Goal: Find contact information: Obtain details needed to contact an individual or organization

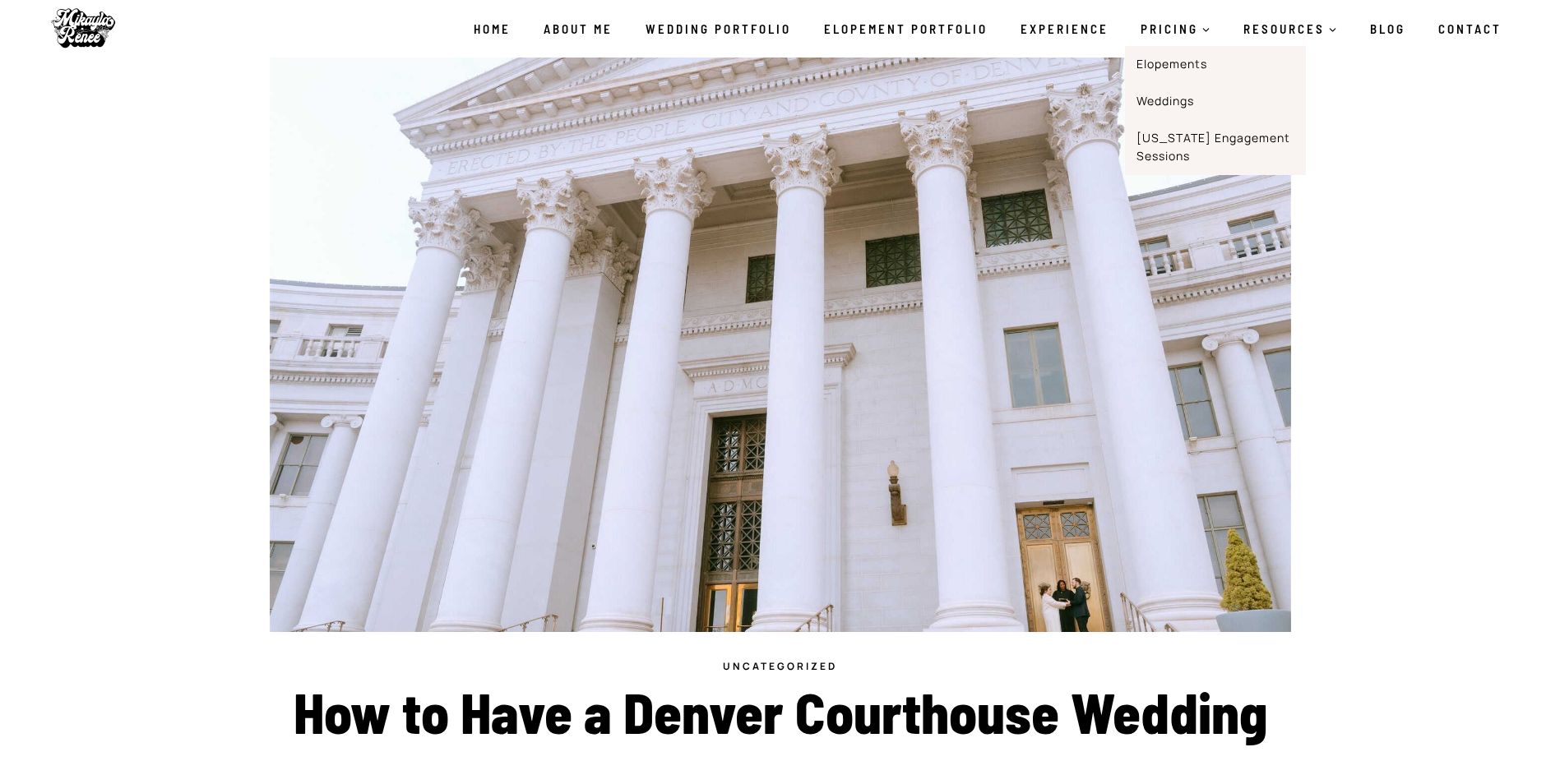
click at [1175, 31] on span "PRICING Expand" at bounding box center [1175, 29] width 70 height 20
click at [1184, 68] on link "Elopements" at bounding box center [1216, 64] width 181 height 37
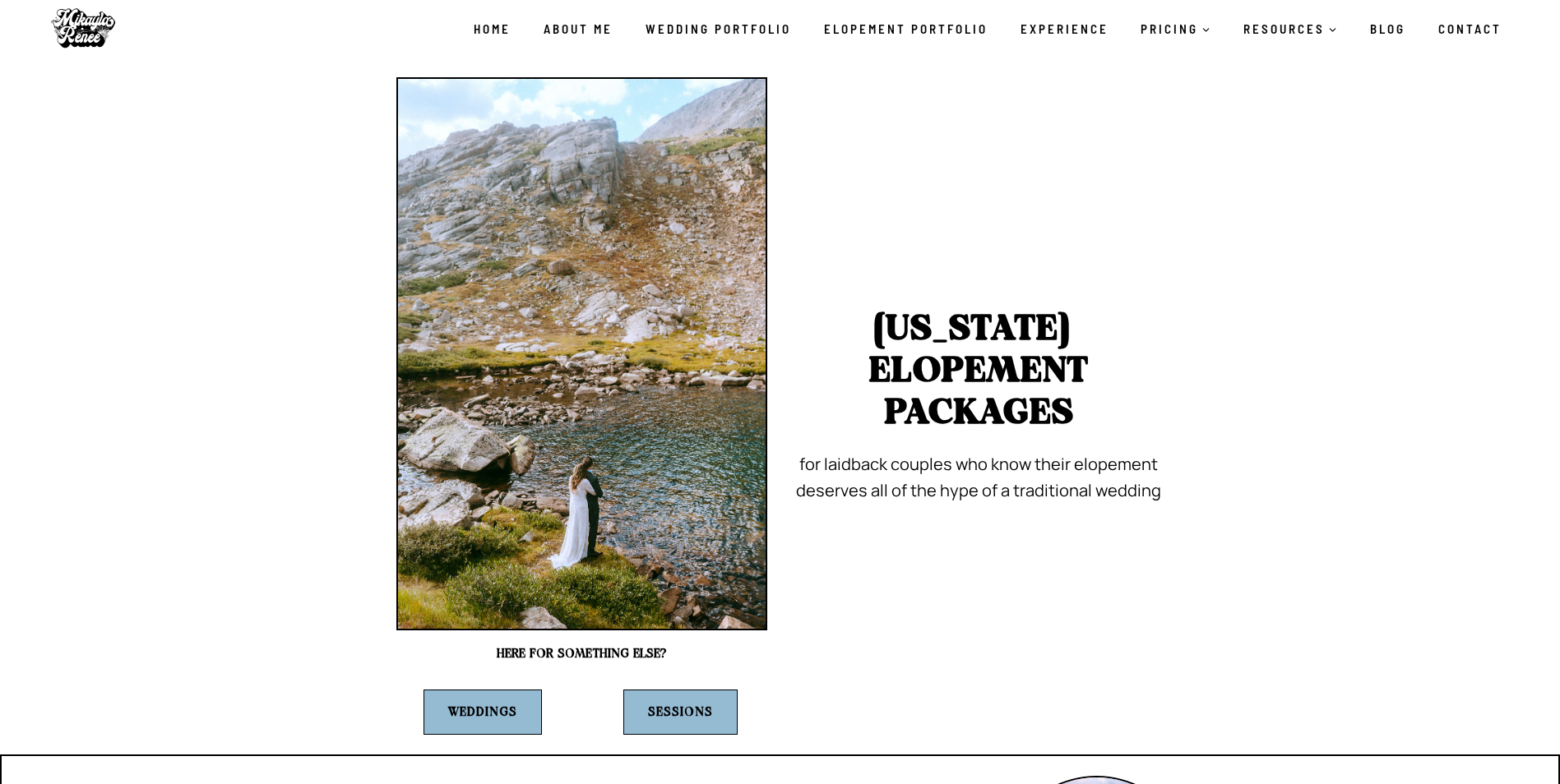
click at [1458, 25] on link "Contact" at bounding box center [1469, 29] width 96 height 34
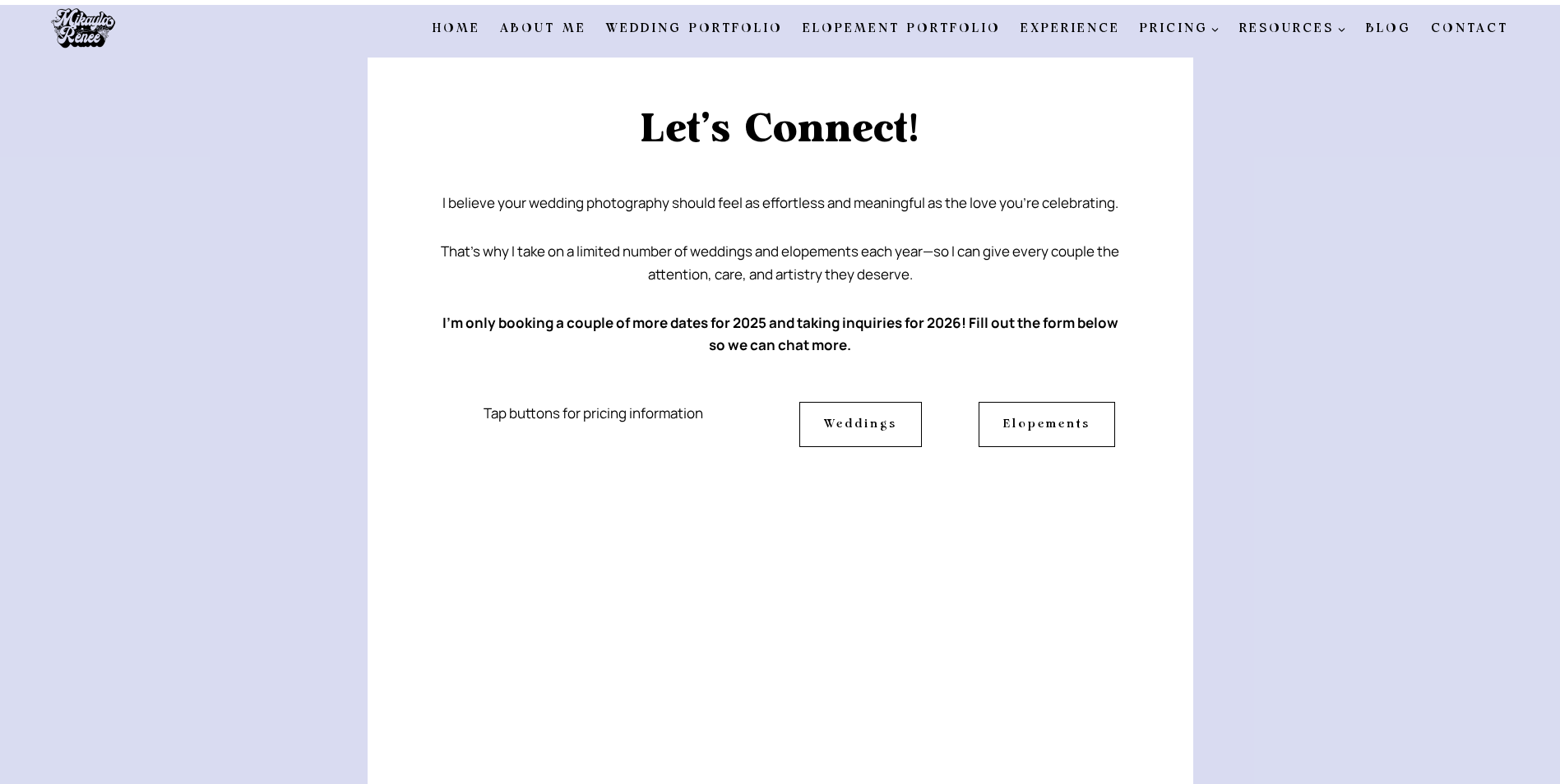
scroll to position [82, 0]
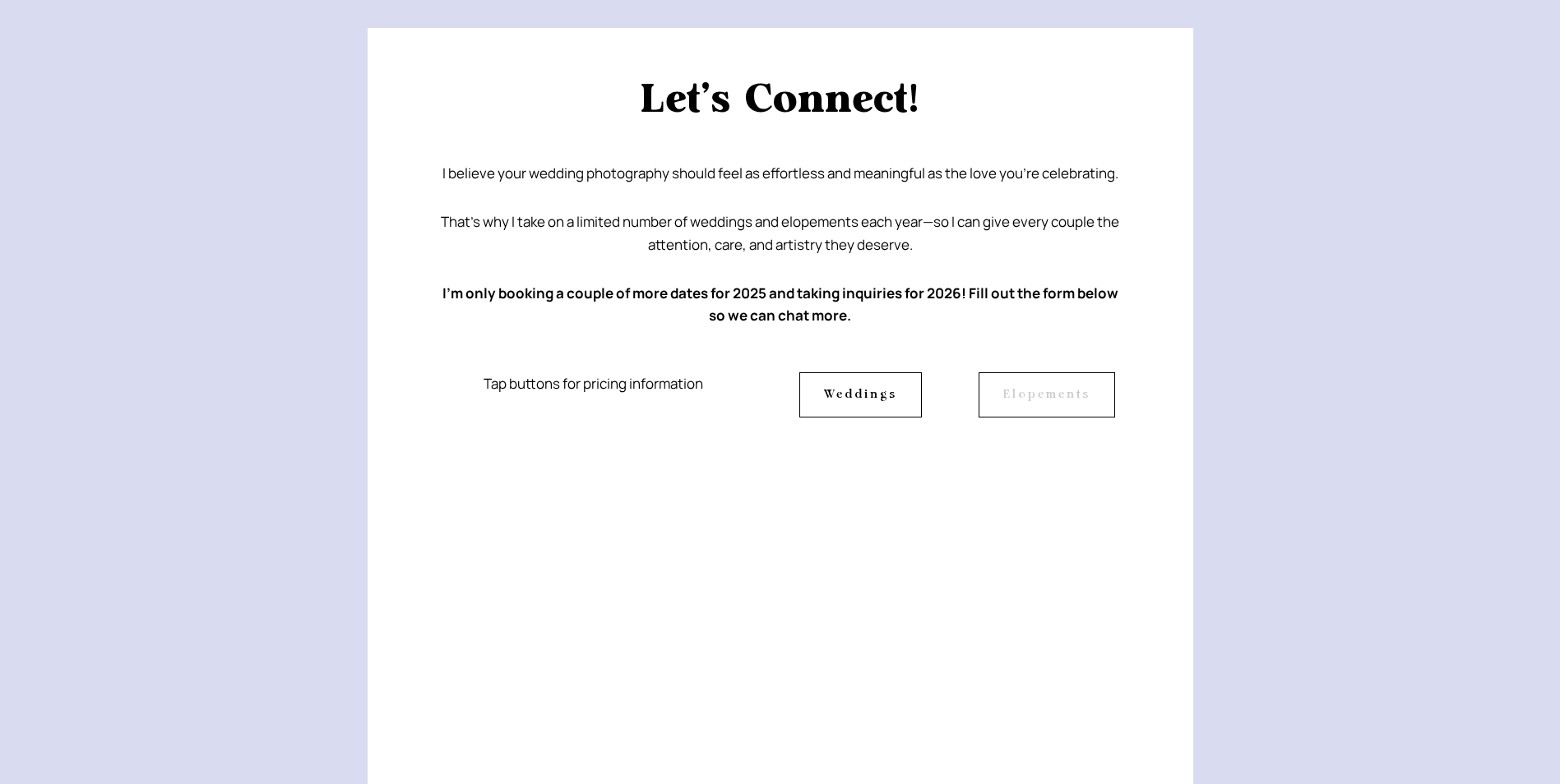
click at [1027, 396] on span "Elopements" at bounding box center [1046, 394] width 87 height 18
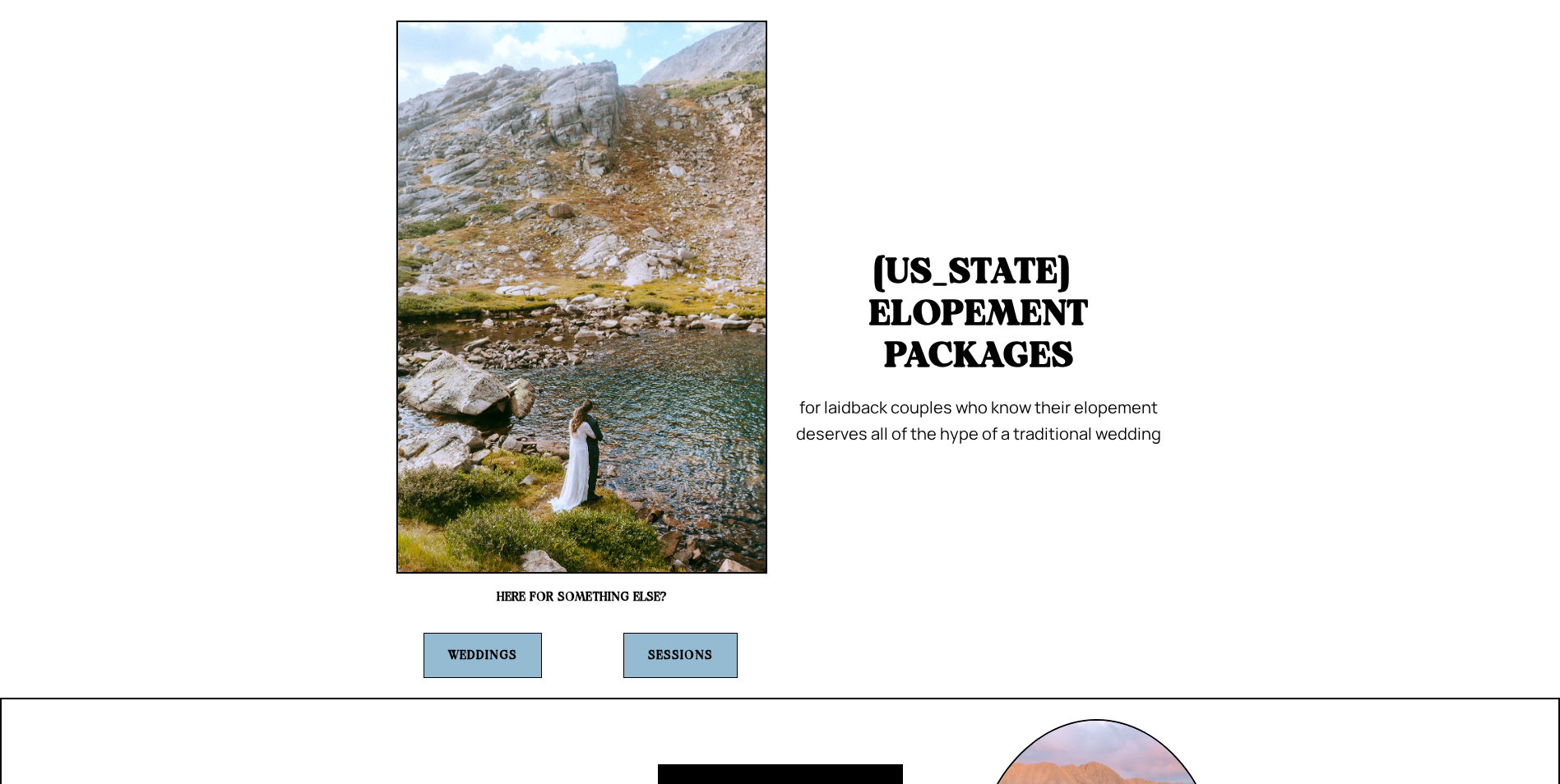
scroll to position [82, 0]
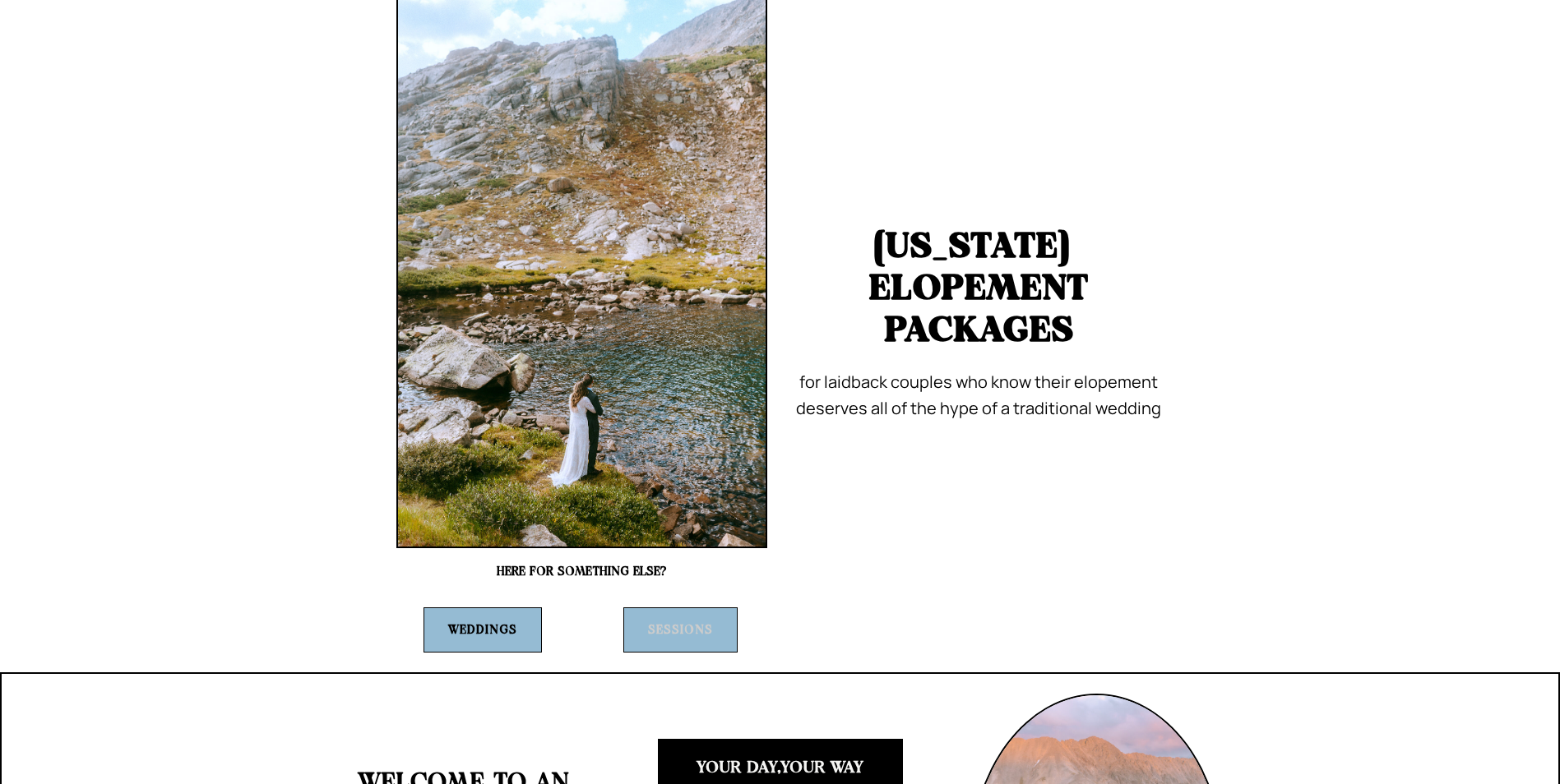
click at [706, 631] on strong "Sessions" at bounding box center [680, 629] width 65 height 12
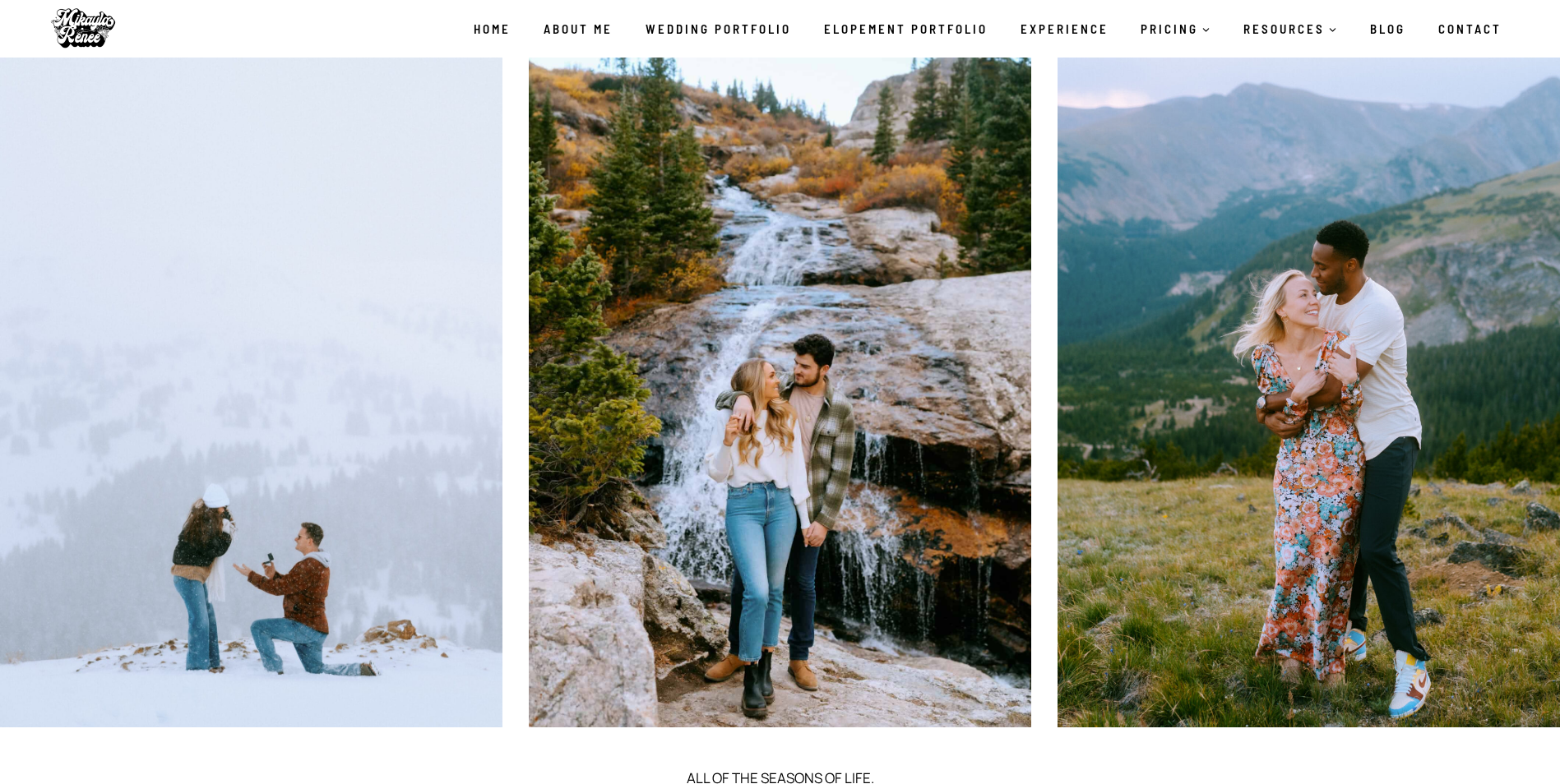
click at [1477, 7] on div "Home About Me Wedding Portfolio Elopement Portfolio Experience PRICING Expand E…" at bounding box center [988, 29] width 1061 height 57
click at [1466, 29] on link "Contact" at bounding box center [1469, 29] width 96 height 34
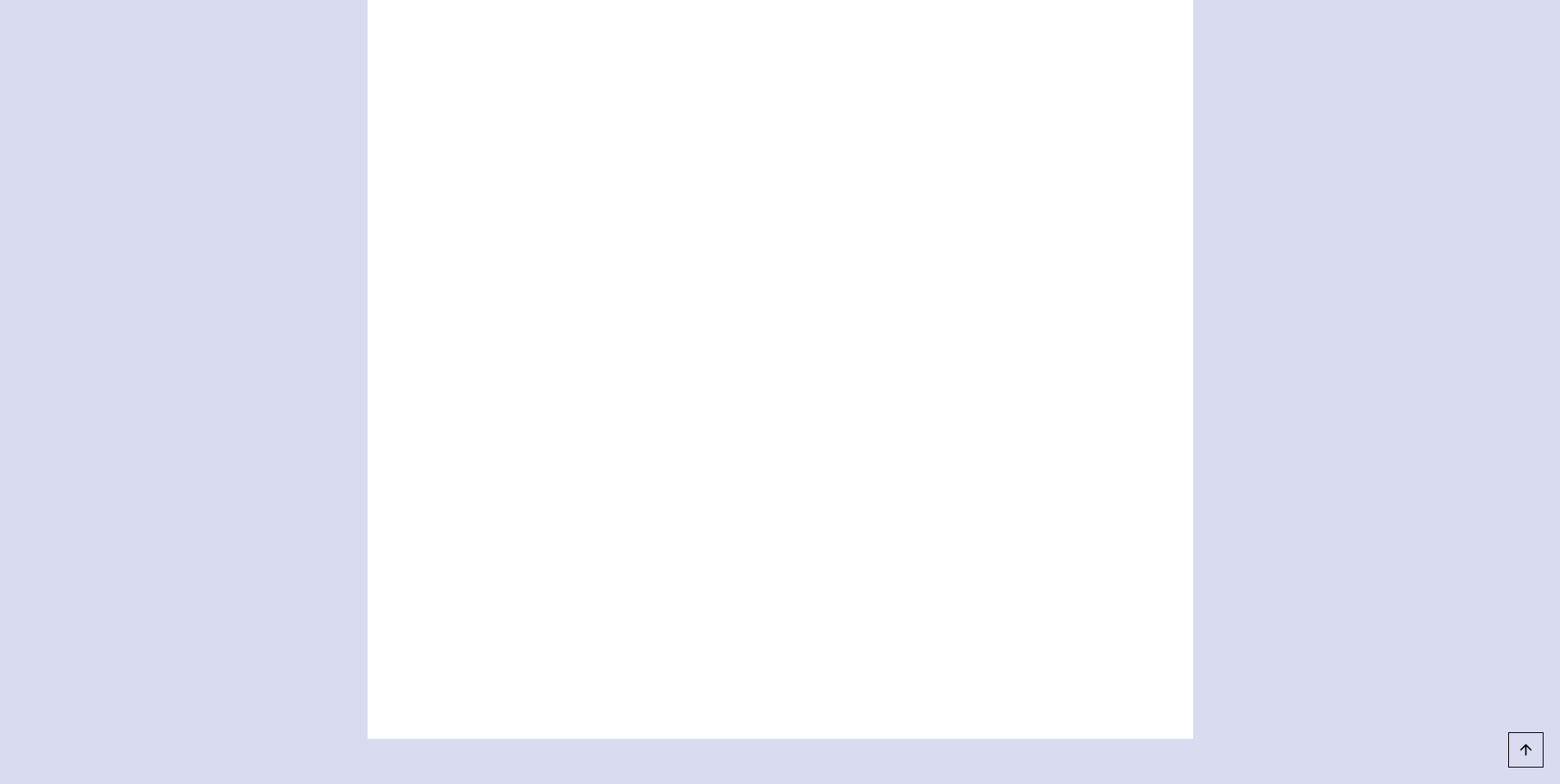
scroll to position [941, 0]
